Goal: Task Accomplishment & Management: Manage account settings

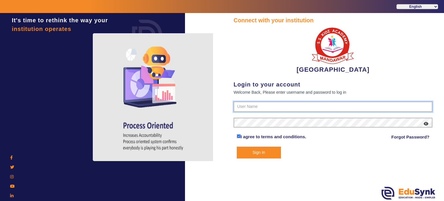
click at [266, 107] on input "text" at bounding box center [332, 106] width 199 height 10
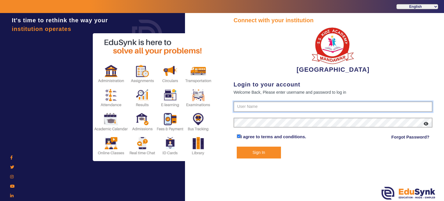
type input "9928895959"
click at [237, 146] on button "Sign In" at bounding box center [259, 152] width 44 height 12
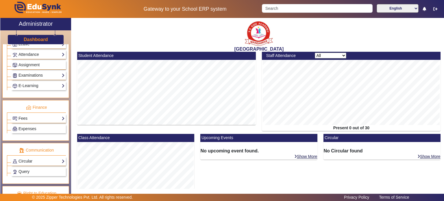
scroll to position [250, 0]
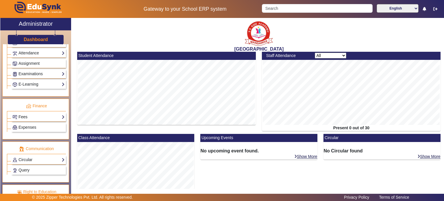
click at [38, 115] on link "Fees" at bounding box center [38, 116] width 52 height 7
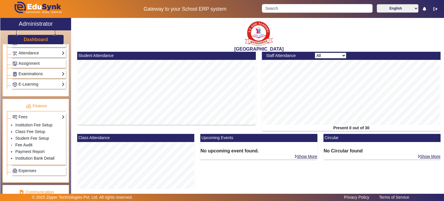
click at [29, 142] on link "Fee Audit" at bounding box center [23, 144] width 17 height 5
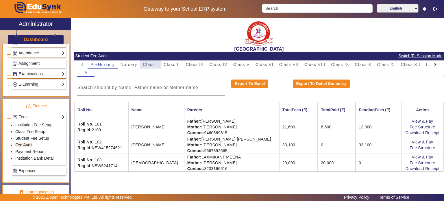
click at [155, 65] on span "Class I" at bounding box center [150, 64] width 15 height 4
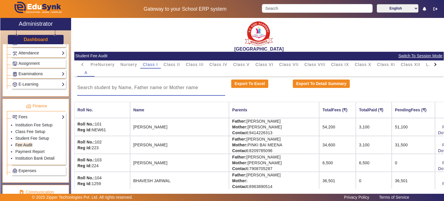
click at [156, 86] on input at bounding box center [151, 87] width 148 height 7
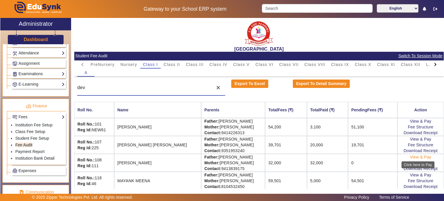
type input "dev"
click at [420, 156] on link "View & Pay" at bounding box center [420, 157] width 21 height 5
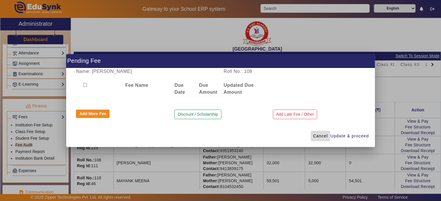
click at [319, 133] on span "Cancel" at bounding box center [320, 136] width 15 height 6
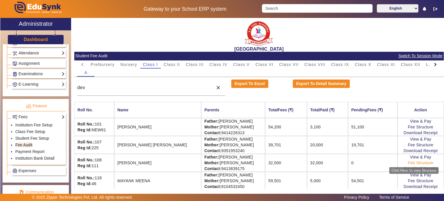
click at [424, 161] on link "Fee Structure" at bounding box center [419, 162] width 25 height 5
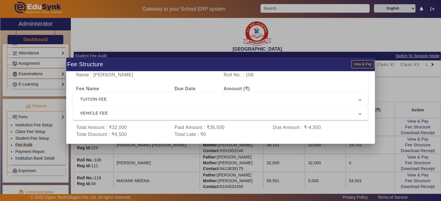
click at [271, 113] on span "VEHICLE FEE" at bounding box center [219, 112] width 278 height 7
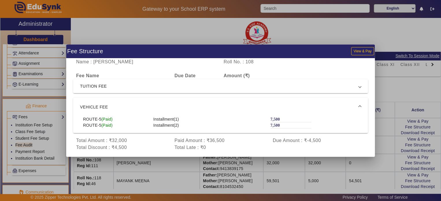
click at [266, 85] on span "TUITION FEE" at bounding box center [219, 86] width 278 height 7
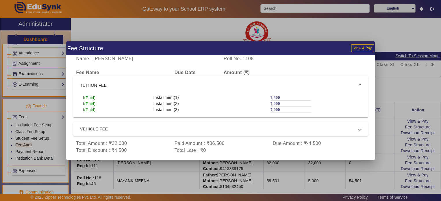
click at [266, 85] on span "TUITION FEE" at bounding box center [219, 85] width 278 height 7
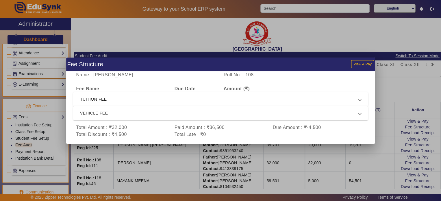
click at [380, 158] on div at bounding box center [220, 100] width 441 height 201
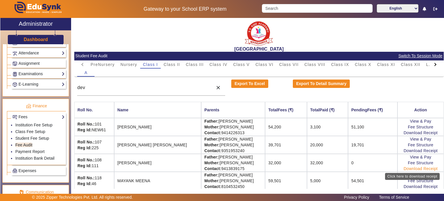
click at [409, 166] on link "Download Receipt" at bounding box center [420, 168] width 34 height 5
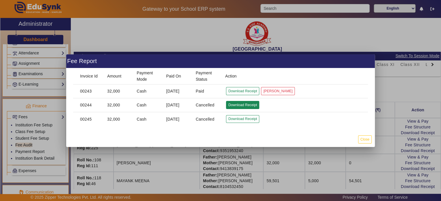
click at [236, 102] on button "Download Receipt" at bounding box center [242, 105] width 33 height 8
click at [371, 143] on button "Close" at bounding box center [365, 139] width 14 height 8
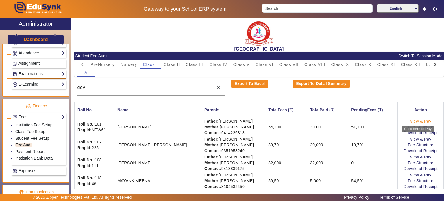
click at [422, 122] on link "View & Pay" at bounding box center [420, 121] width 21 height 5
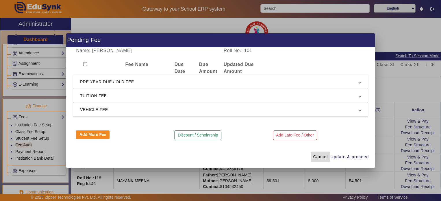
click at [317, 159] on span "Cancel" at bounding box center [320, 157] width 15 height 6
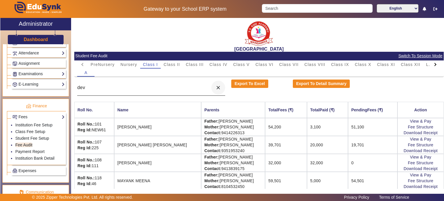
click at [216, 86] on mat-icon "close" at bounding box center [218, 88] width 6 height 6
